Goal: Transaction & Acquisition: Purchase product/service

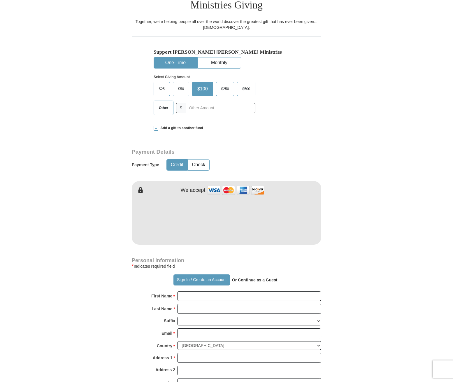
scroll to position [156, 0]
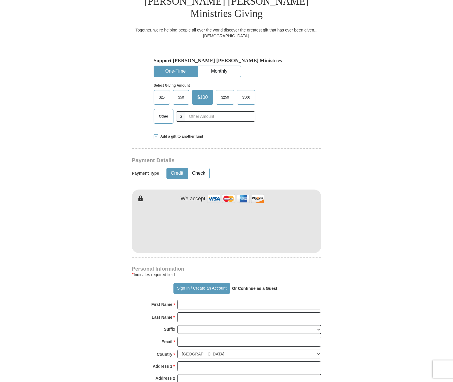
click at [156, 134] on span at bounding box center [156, 136] width 5 height 5
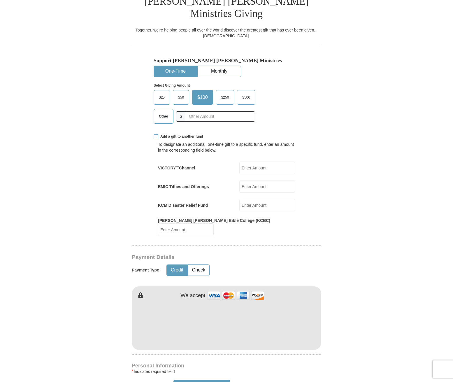
click at [214, 223] on input "[PERSON_NAME] [PERSON_NAME] Bible College (KCBC)" at bounding box center [186, 229] width 56 height 13
type input "10.00"
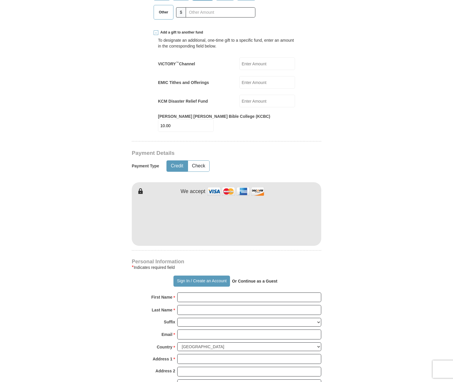
scroll to position [265, 0]
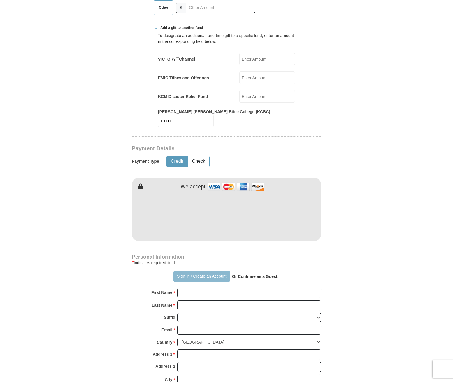
click at [184, 271] on button "Sign In / Create an Account" at bounding box center [201, 276] width 56 height 11
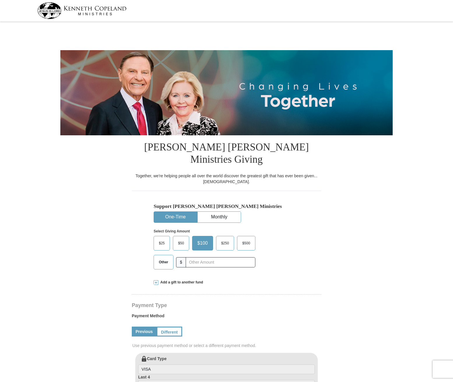
select select "MI"
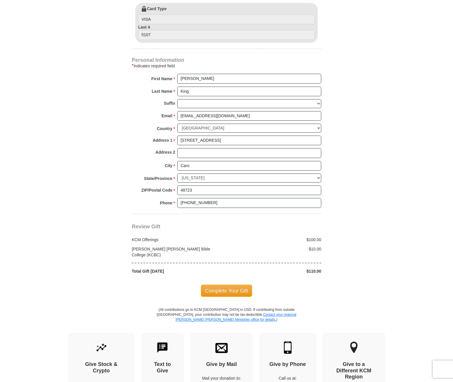
scroll to position [349, 0]
click at [235, 285] on span "Complete Your Gift" at bounding box center [227, 291] width 52 height 12
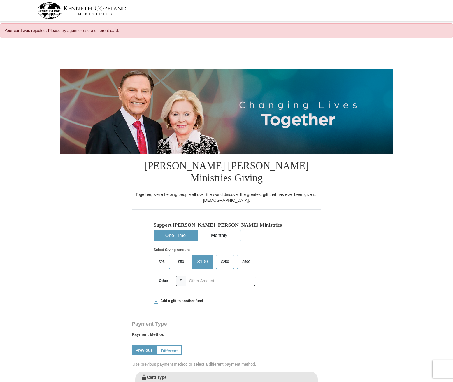
select select "MI"
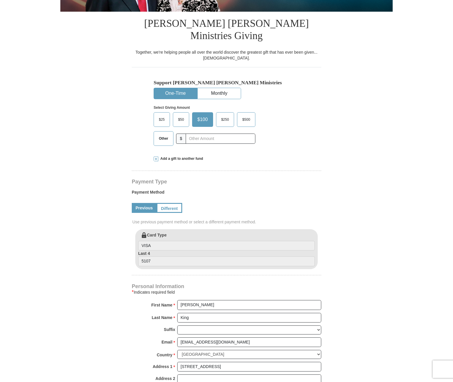
scroll to position [142, 0]
click at [156, 156] on span at bounding box center [156, 158] width 5 height 5
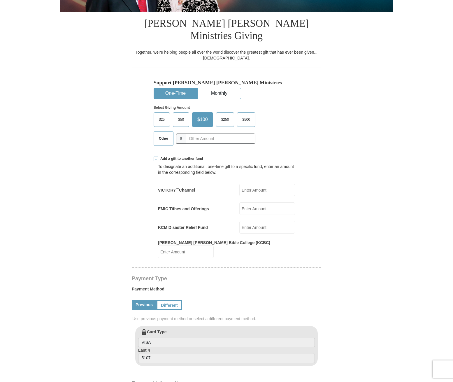
click at [214, 245] on input "[PERSON_NAME] [PERSON_NAME] Bible College (KCBC)" at bounding box center [186, 251] width 56 height 13
type input "10.00"
click at [191, 133] on input "text" at bounding box center [220, 138] width 65 height 10
click at [198, 115] on span "$100" at bounding box center [201, 119] width 14 height 9
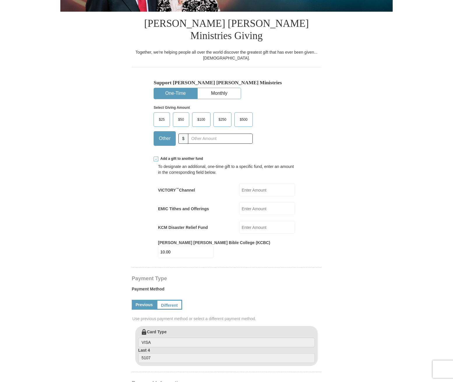
click at [0, 0] on input "$100" at bounding box center [0, 0] width 0 height 0
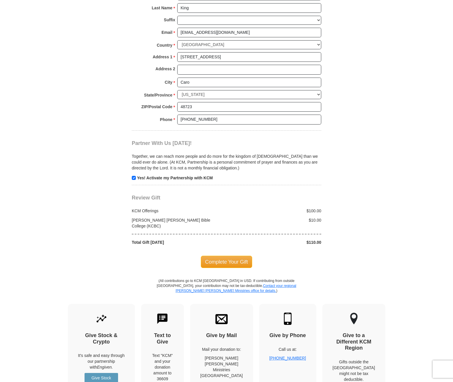
scroll to position [546, 0]
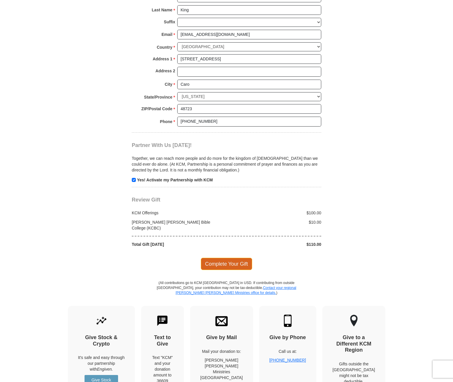
click at [236, 258] on span "Complete Your Gift" at bounding box center [227, 264] width 52 height 12
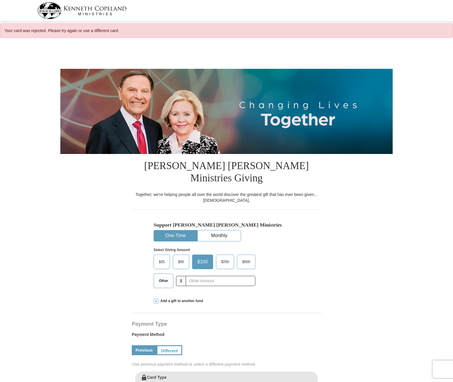
select select "MI"
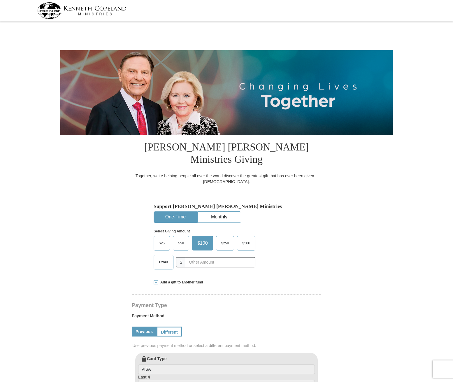
select select "MI"
drag, startPoint x: 452, startPoint y: 122, endPoint x: 449, endPoint y: 149, distance: 28.2
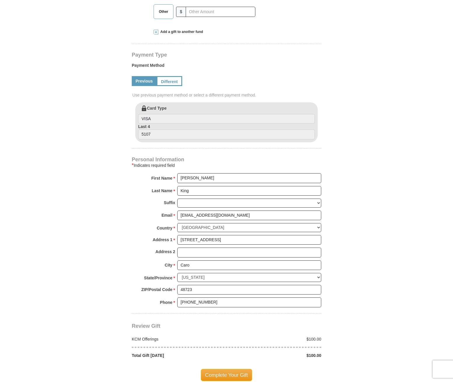
scroll to position [248, 0]
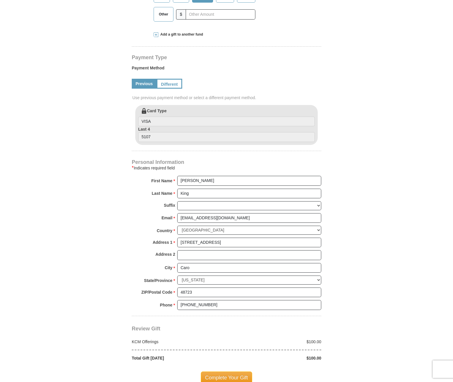
click at [155, 32] on span at bounding box center [156, 34] width 5 height 5
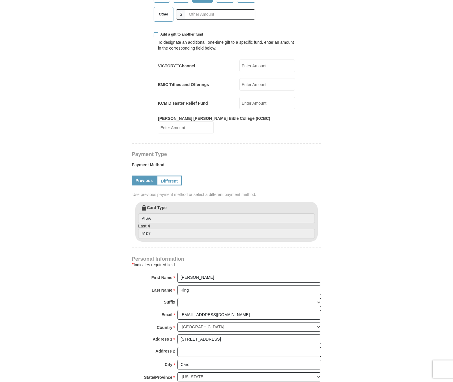
click at [214, 121] on input "[PERSON_NAME] [PERSON_NAME] Bible College (KCBC)" at bounding box center [186, 127] width 56 height 13
type input "10.00"
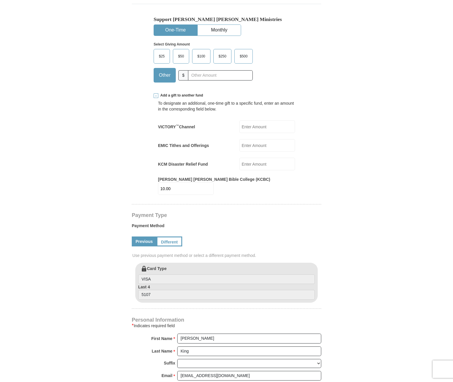
scroll to position [184, 0]
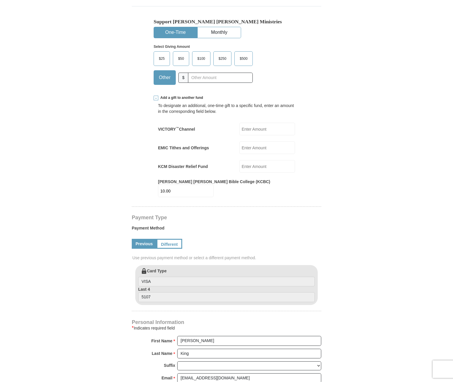
click at [197, 54] on span "$100" at bounding box center [201, 58] width 14 height 9
click at [0, 0] on input "$100" at bounding box center [0, 0] width 0 height 0
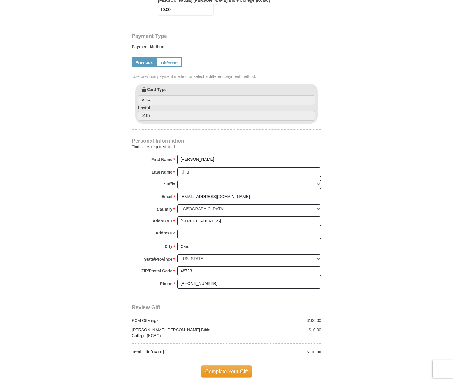
scroll to position [367, 0]
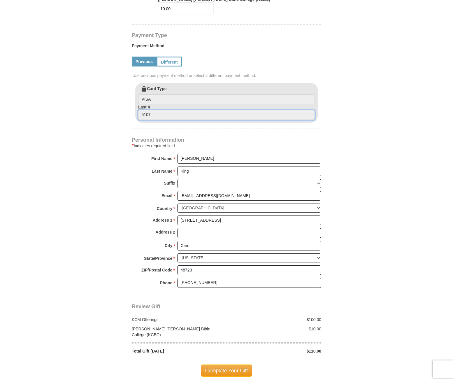
click at [156, 110] on input "5107" at bounding box center [226, 115] width 177 height 10
click at [354, 130] on form "[PERSON_NAME] [PERSON_NAME] Ministries Giving Together, we're helping people al…" at bounding box center [226, 35] width 332 height 756
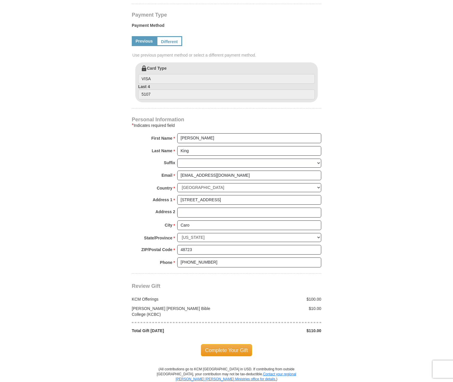
scroll to position [390, 0]
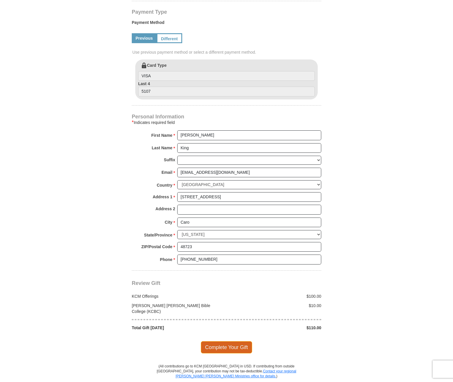
click at [226, 341] on span "Complete Your Gift" at bounding box center [227, 347] width 52 height 12
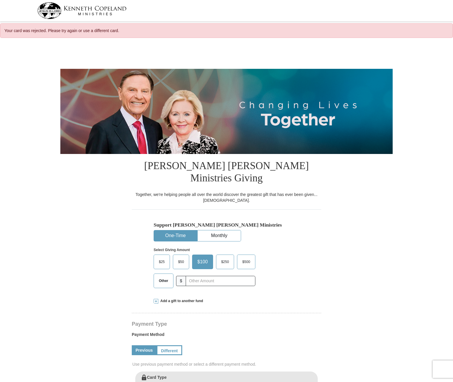
select select "MI"
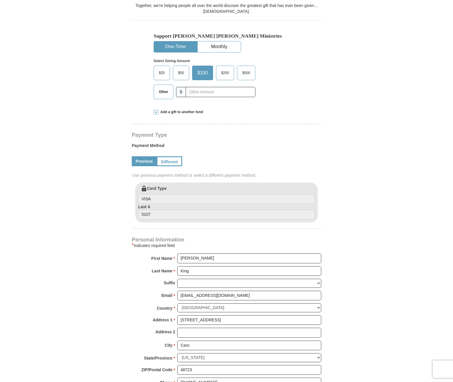
scroll to position [185, 0]
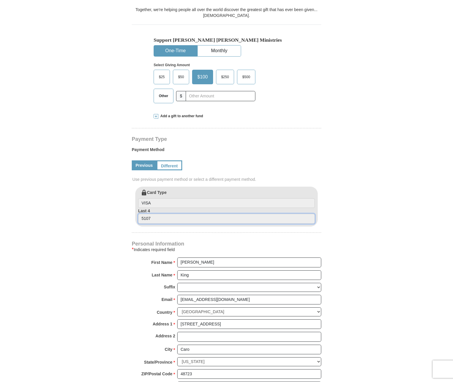
click at [141, 214] on input "5107" at bounding box center [226, 219] width 177 height 10
click at [157, 214] on input "5107" at bounding box center [226, 219] width 177 height 10
click at [139, 214] on input "5107" at bounding box center [226, 219] width 177 height 10
click at [345, 217] on form "Kenneth Copeland Ministries Giving Together, we're helping people all over the …" at bounding box center [226, 206] width 332 height 698
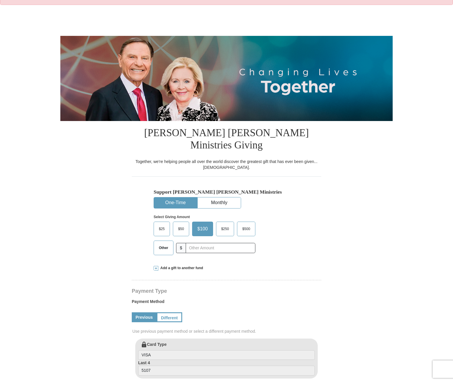
scroll to position [0, 0]
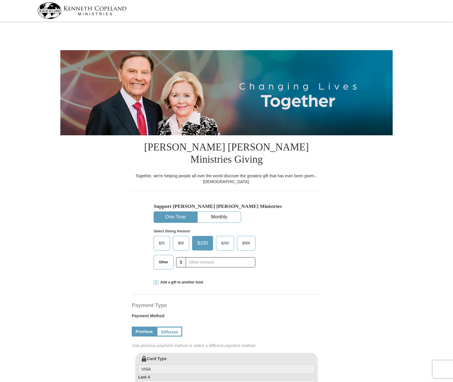
select select "MI"
